Goal: Check status

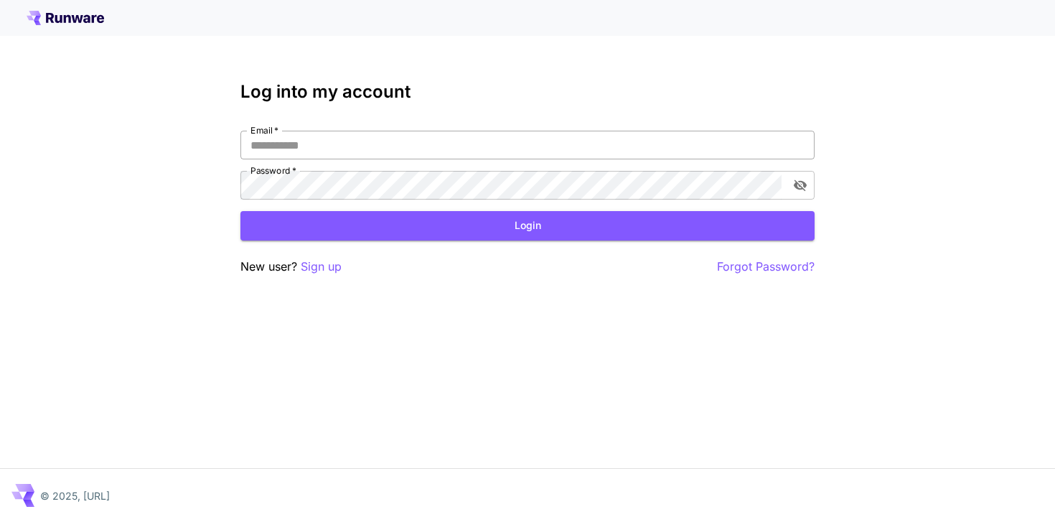
click at [571, 156] on input "Email   *" at bounding box center [527, 145] width 574 height 29
click at [0, 521] on com-1password-button at bounding box center [0, 522] width 0 height 0
type input "**********"
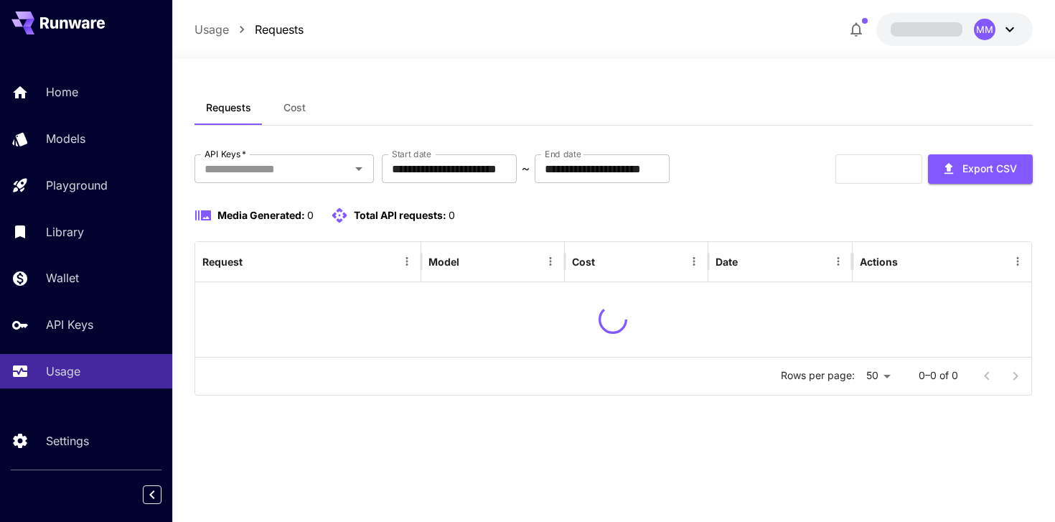
click at [293, 115] on button "Cost" at bounding box center [295, 107] width 65 height 34
